Goal: Task Accomplishment & Management: Complete application form

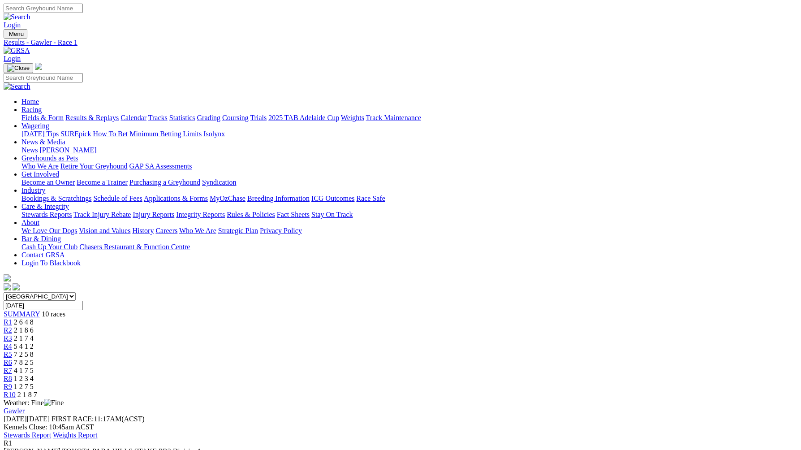
scroll to position [73, 0]
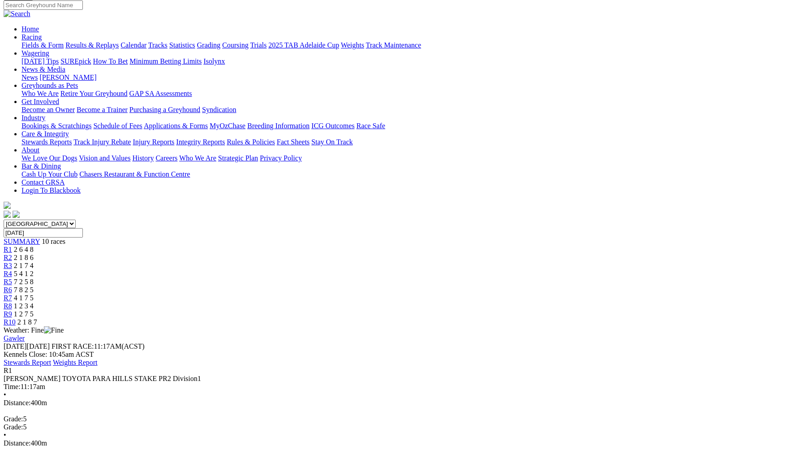
click at [266, 253] on div "R2 2 1 8 6" at bounding box center [401, 257] width 794 height 8
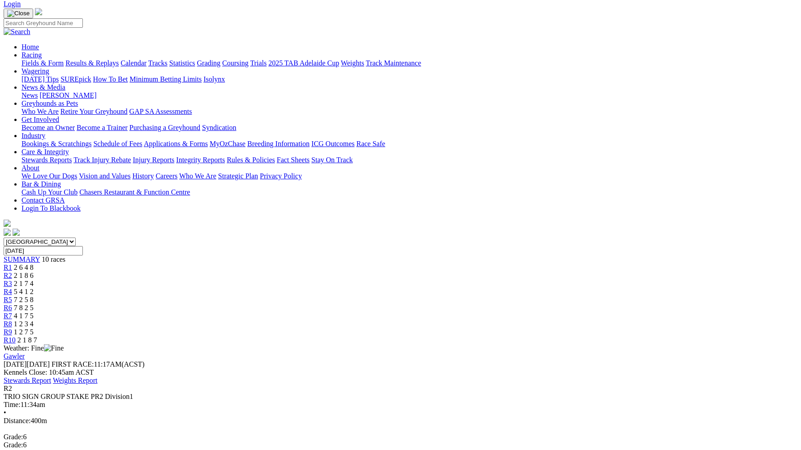
scroll to position [54, 0]
click at [34, 280] on span "2 1 7 4" at bounding box center [24, 284] width 20 height 8
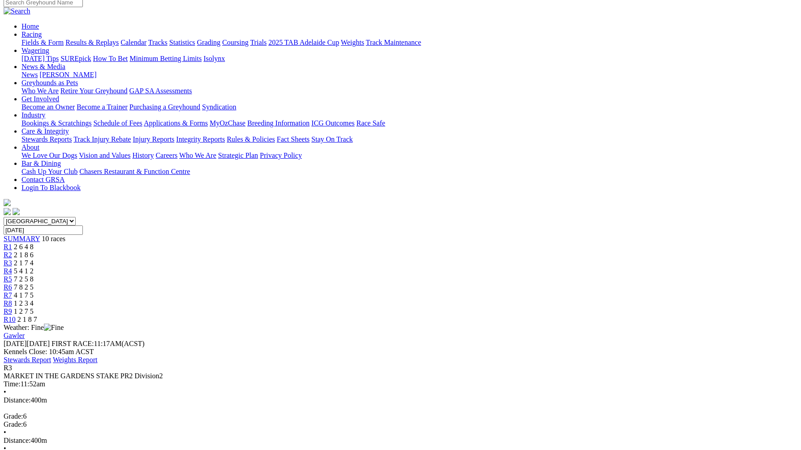
scroll to position [77, 0]
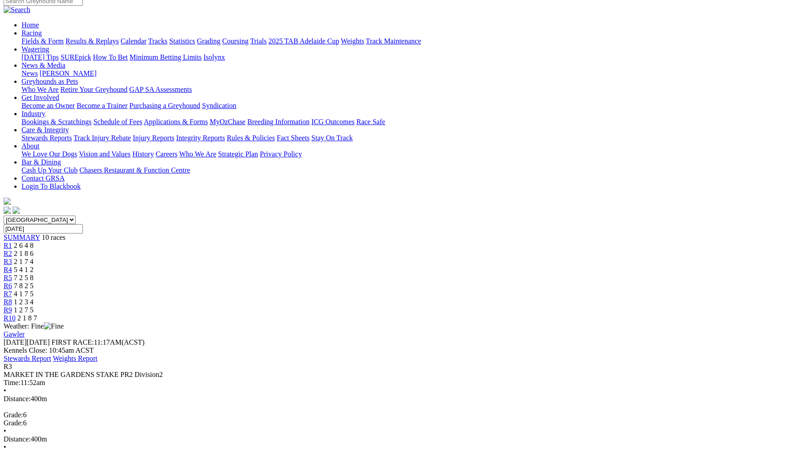
click at [34, 266] on span "5 4 1 2" at bounding box center [24, 270] width 20 height 8
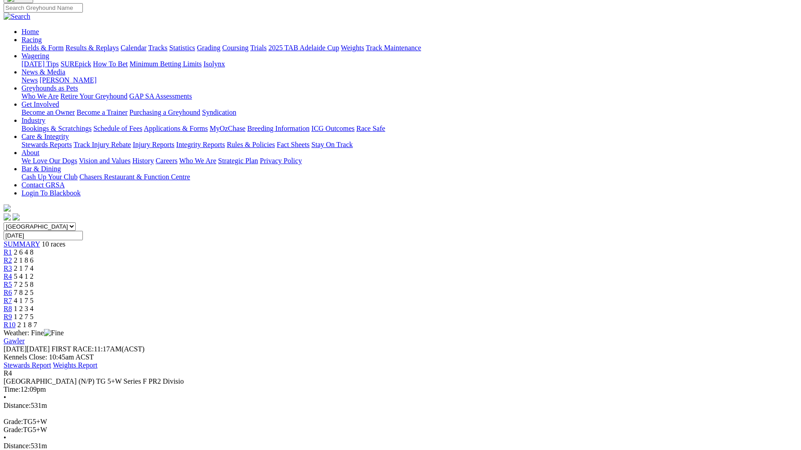
scroll to position [68, 0]
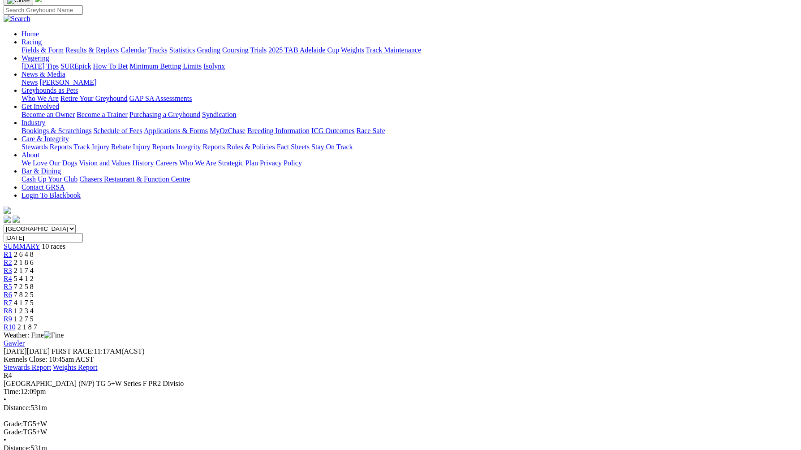
click at [12, 250] on link "R1" at bounding box center [8, 254] width 9 height 8
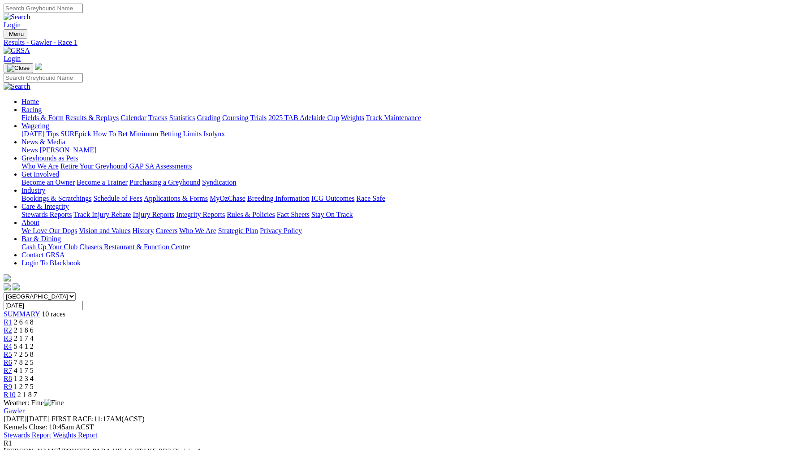
click at [34, 326] on span "2 1 8 6" at bounding box center [24, 330] width 20 height 8
click at [309, 334] on div "R3 2 1 7 4" at bounding box center [401, 338] width 794 height 8
click at [34, 342] on span "5 4 1 2" at bounding box center [24, 346] width 20 height 8
click at [34, 350] on span "7 2 5 8" at bounding box center [24, 354] width 20 height 8
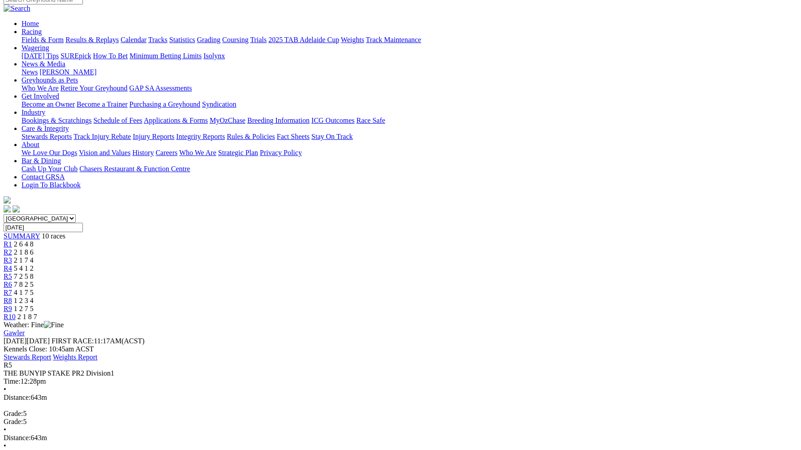
scroll to position [75, 0]
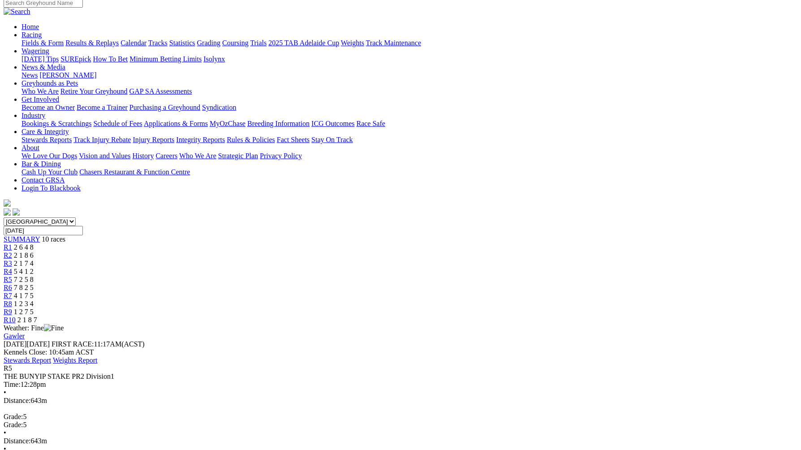
click at [461, 283] on div "R6 7 8 2 5" at bounding box center [401, 287] width 794 height 8
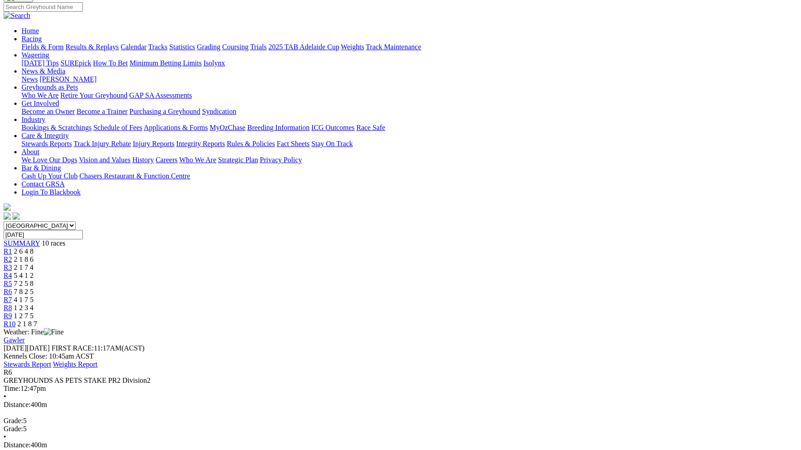
scroll to position [67, 0]
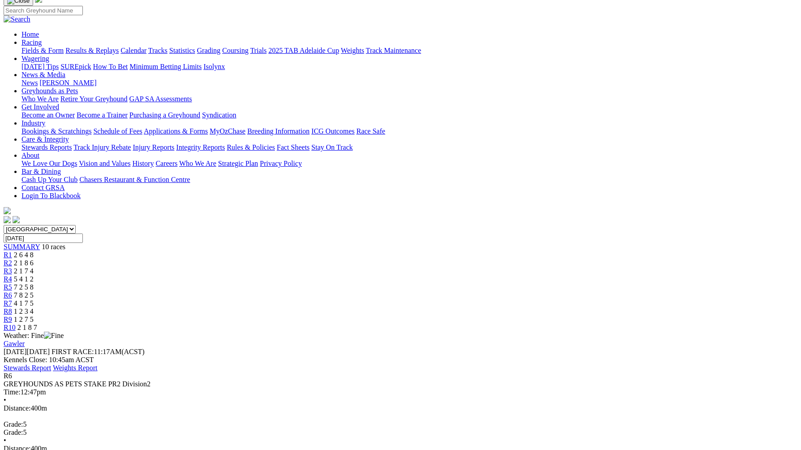
click at [509, 299] on div "R7 4 1 7 5" at bounding box center [401, 303] width 794 height 8
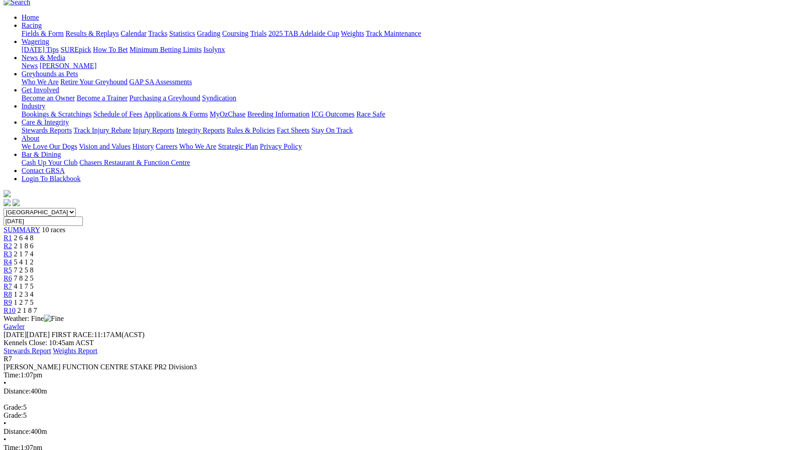
scroll to position [84, 0]
click at [12, 291] on link "R8" at bounding box center [8, 295] width 9 height 8
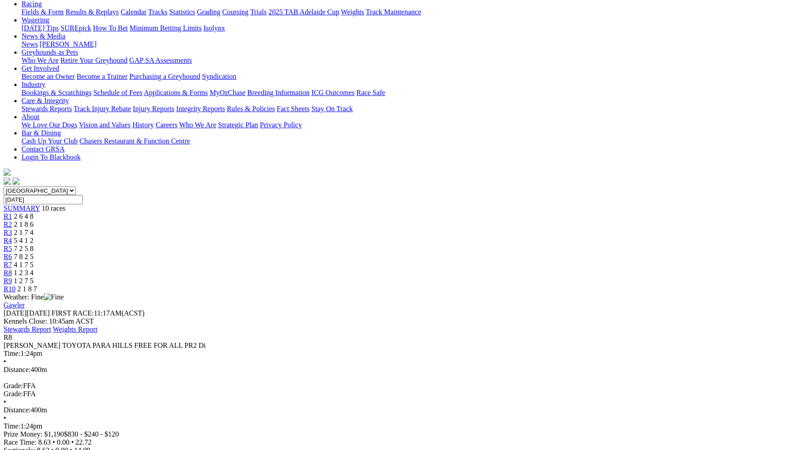
scroll to position [106, 0]
click at [614, 276] on div "R9 1 2 7 5" at bounding box center [401, 280] width 794 height 8
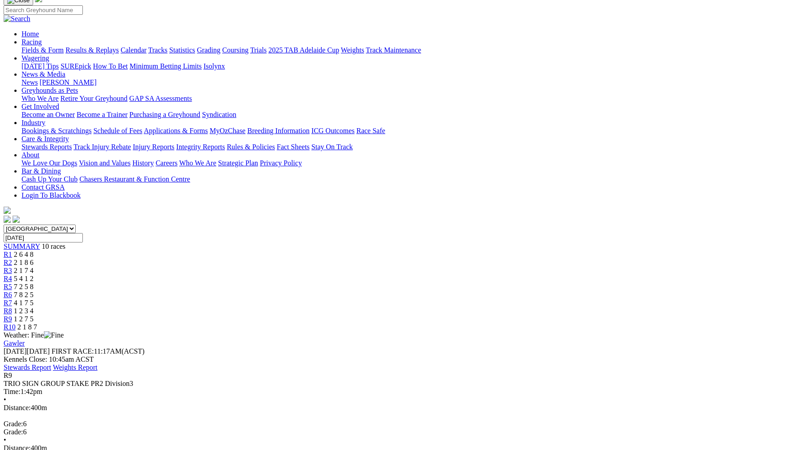
scroll to position [69, 0]
click at [661, 322] on div "R10 2 1 8 7" at bounding box center [401, 326] width 794 height 8
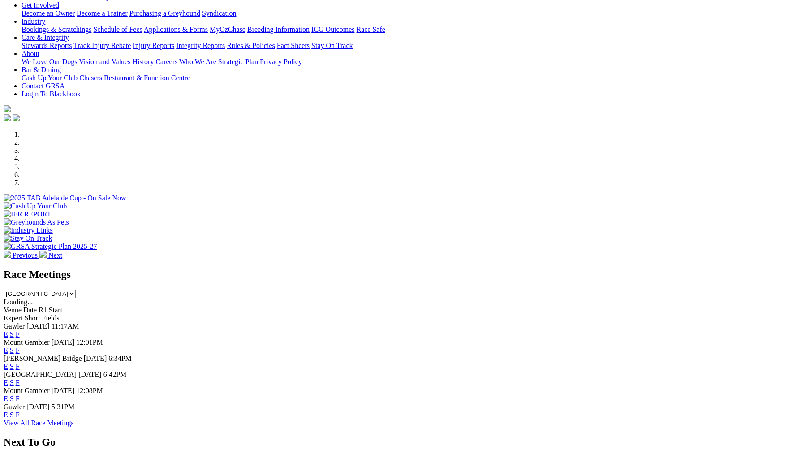
scroll to position [185, 0]
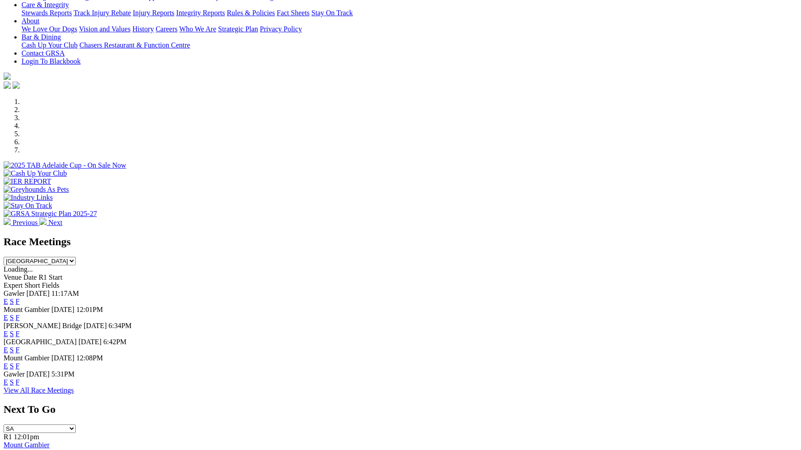
click at [20, 386] on link "F" at bounding box center [18, 382] width 4 height 8
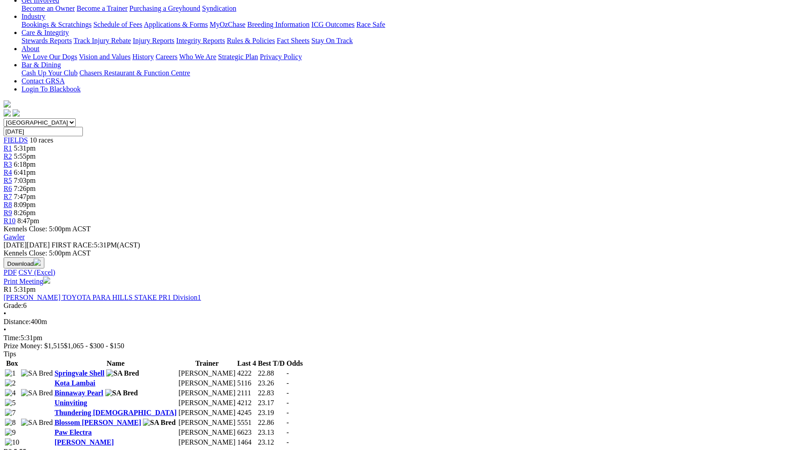
scroll to position [198, 0]
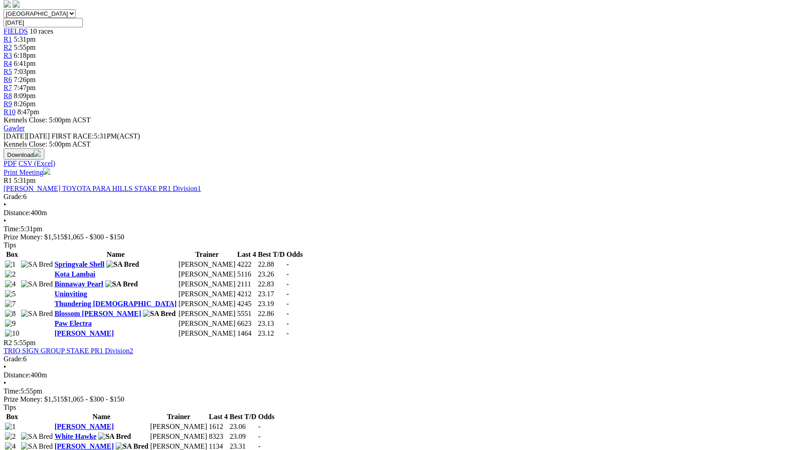
scroll to position [285, 0]
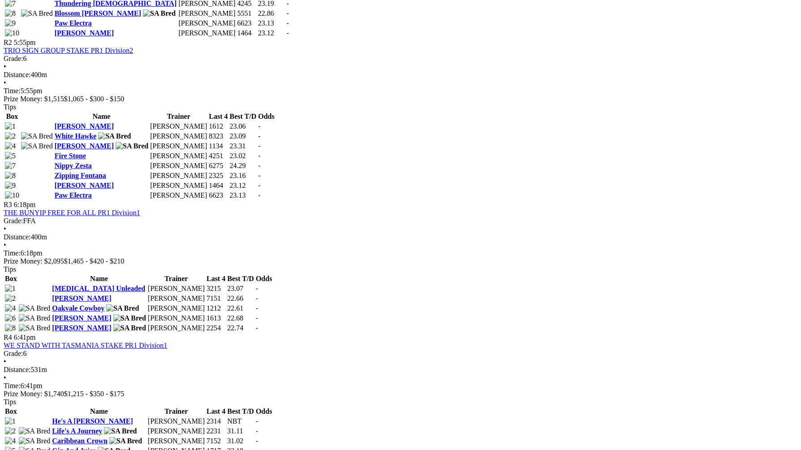
scroll to position [586, 0]
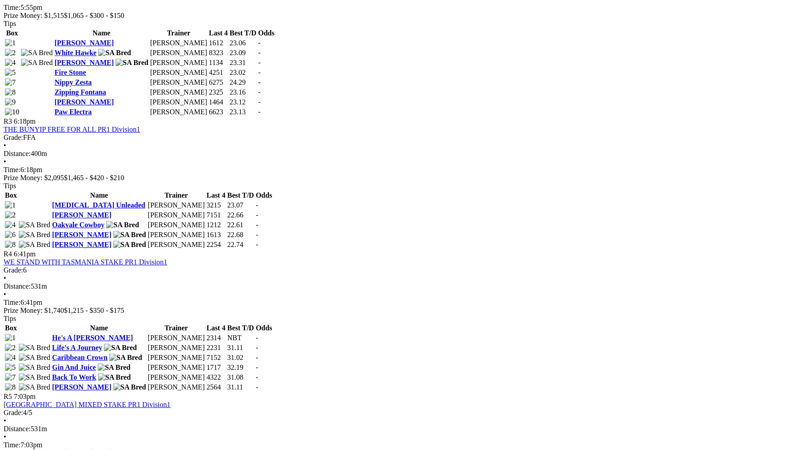
scroll to position [667, 0]
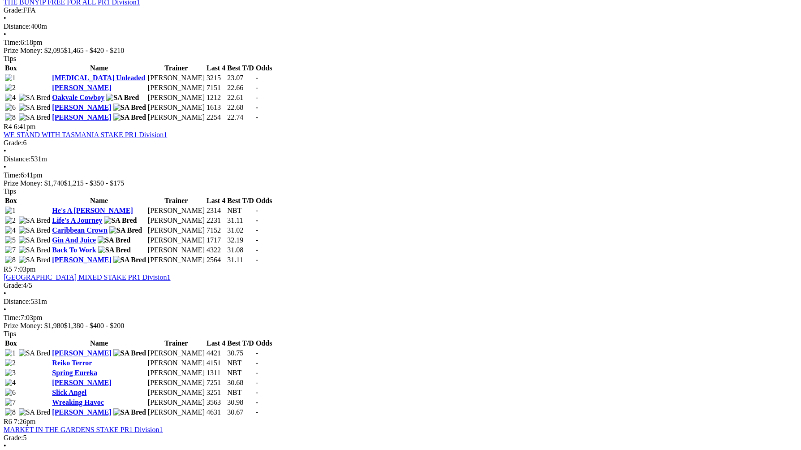
scroll to position [802, 0]
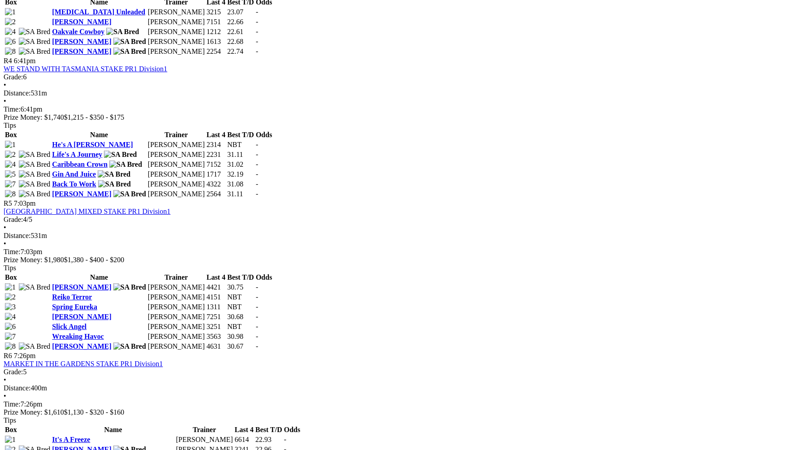
scroll to position [863, 0]
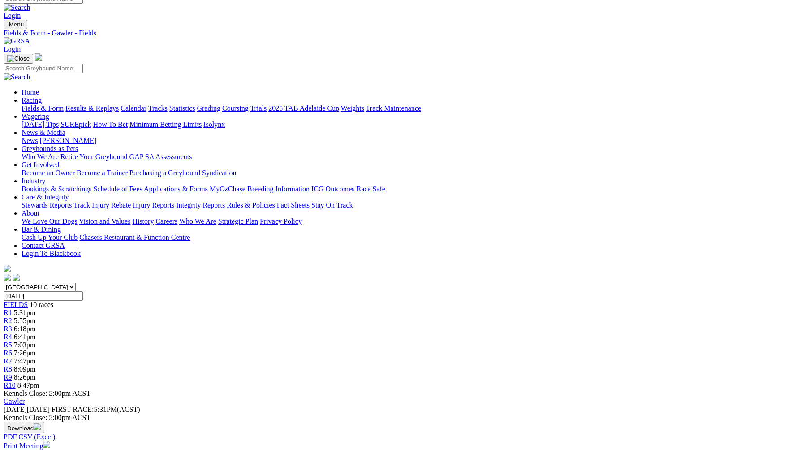
scroll to position [0, 0]
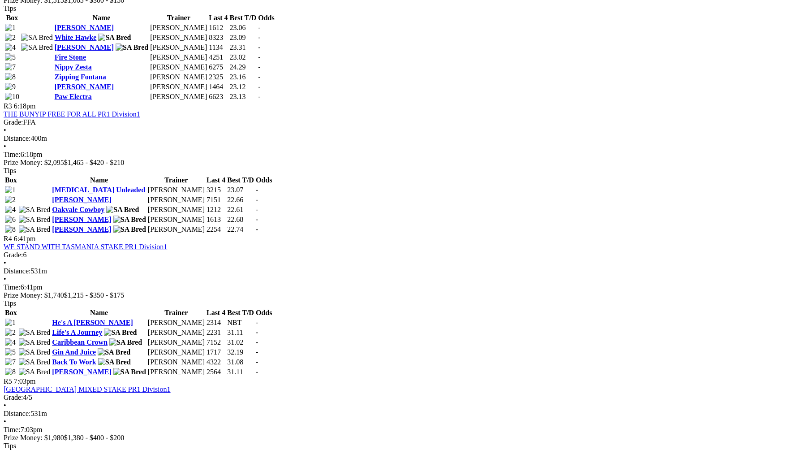
scroll to position [688, 0]
